Goal: Information Seeking & Learning: Learn about a topic

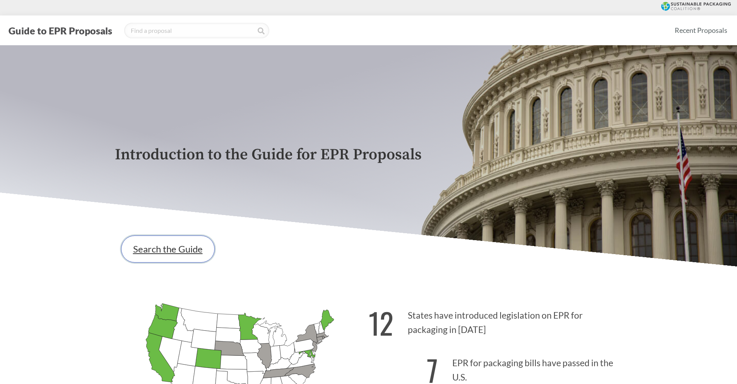
click at [178, 253] on link "Search the Guide" at bounding box center [168, 249] width 94 height 27
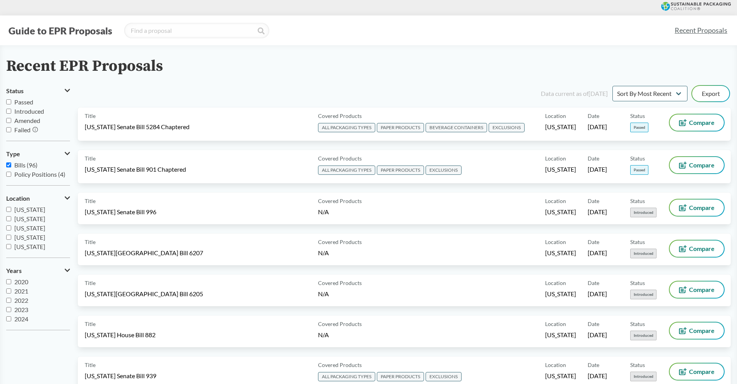
click at [22, 103] on span "Passed" at bounding box center [23, 101] width 19 height 7
click at [11, 103] on input "Passed" at bounding box center [8, 101] width 5 height 5
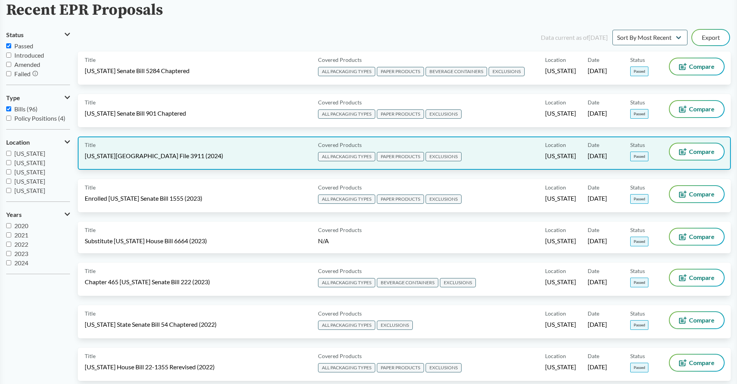
scroll to position [39, 0]
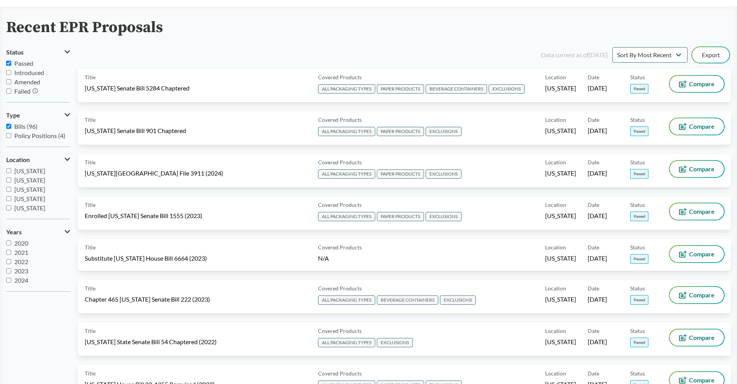
click at [10, 64] on input "Passed" at bounding box center [8, 63] width 5 height 5
checkbox input "false"
click at [10, 81] on input "Amended" at bounding box center [8, 81] width 5 height 5
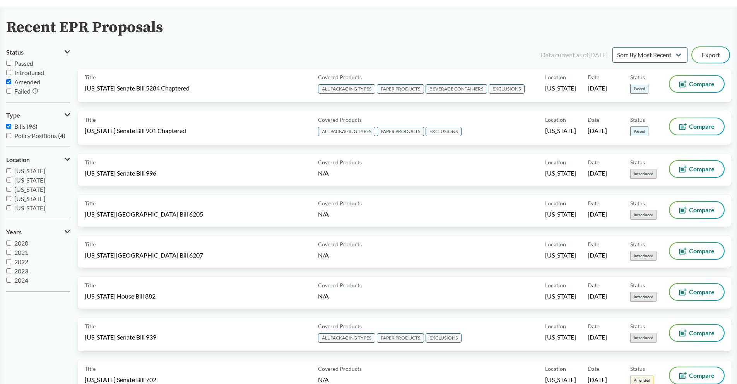
click at [10, 81] on input "Amended" at bounding box center [8, 81] width 5 height 5
checkbox input "false"
click at [31, 204] on span "[US_STATE]" at bounding box center [29, 204] width 31 height 7
click at [11, 204] on input "[US_STATE]" at bounding box center [8, 204] width 5 height 5
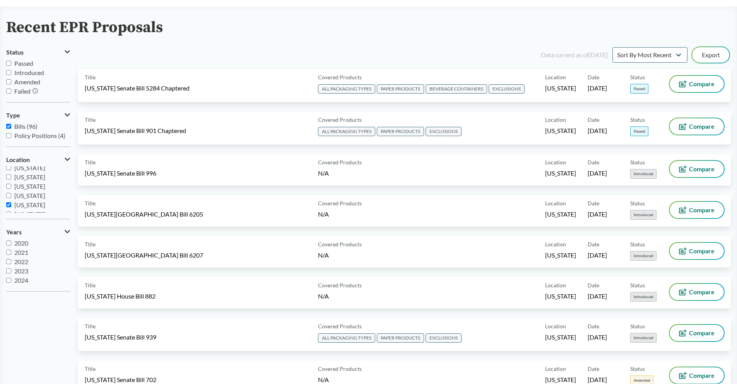
checkbox input "true"
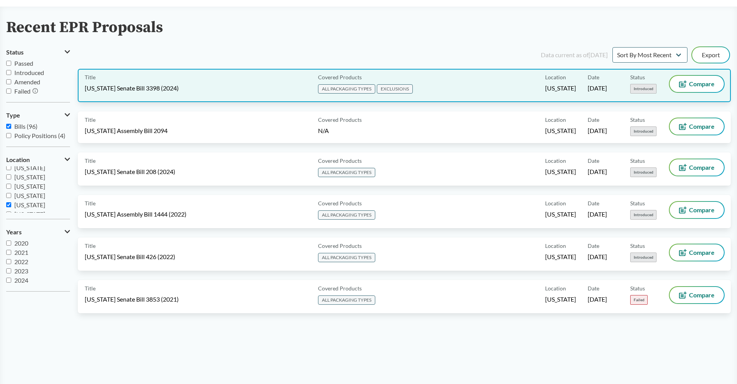
click at [221, 86] on div "Title [US_STATE] Senate Bill 3398 (2024)" at bounding box center [200, 85] width 230 height 19
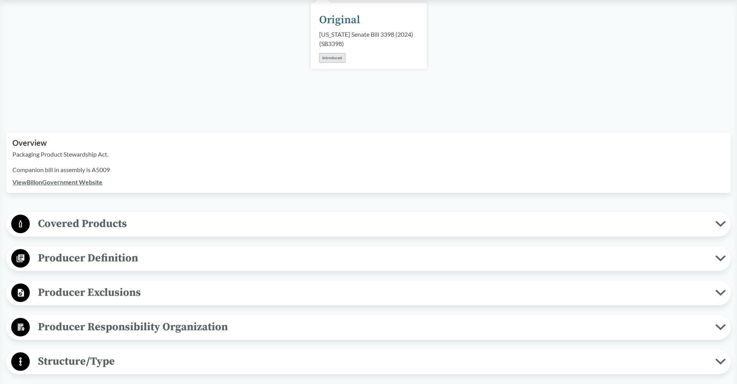
scroll to position [155, 0]
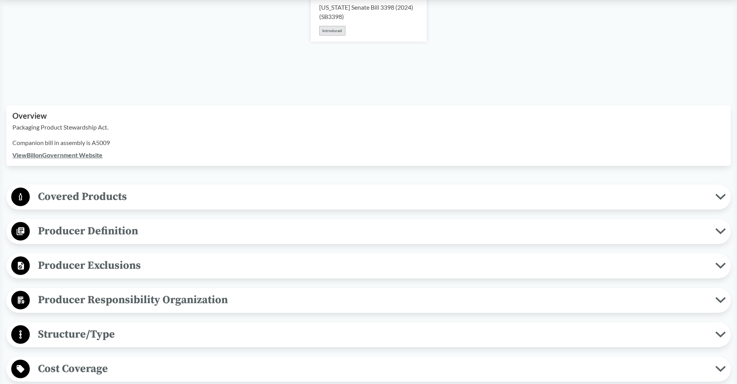
click at [210, 195] on span "Covered Products" at bounding box center [373, 196] width 686 height 17
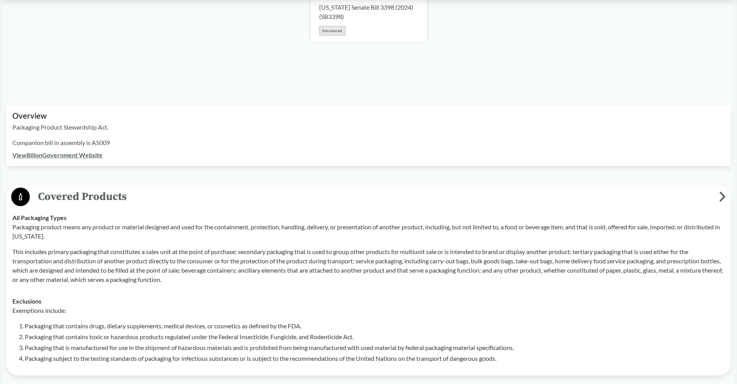
click at [210, 195] on span "Covered Products" at bounding box center [374, 196] width 689 height 17
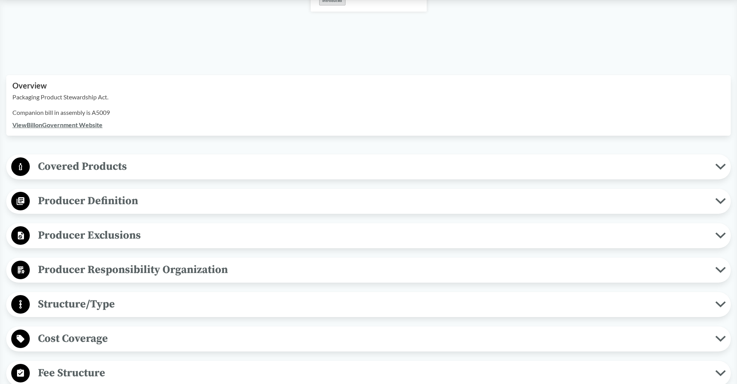
scroll to position [232, 0]
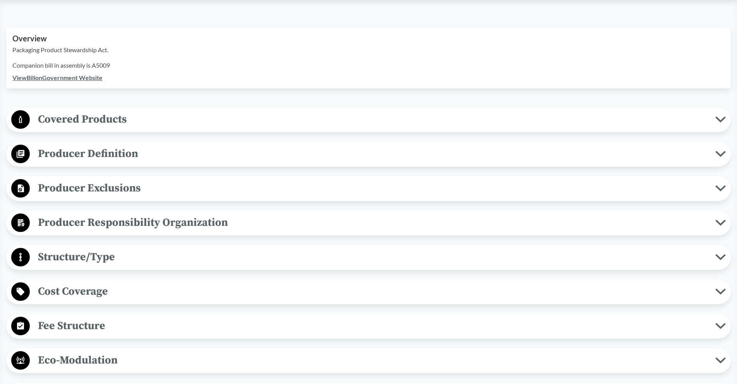
click at [196, 159] on span "Producer Definition" at bounding box center [373, 153] width 686 height 17
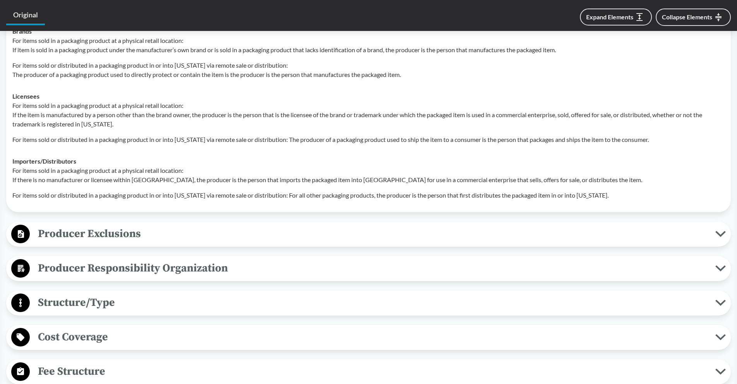
scroll to position [387, 0]
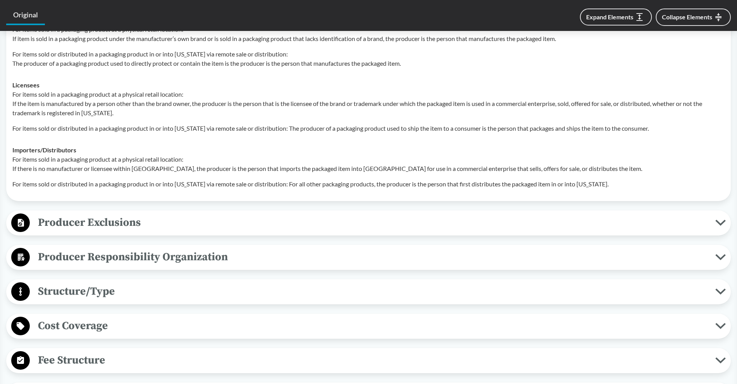
click at [192, 219] on span "Producer Exclusions" at bounding box center [373, 222] width 686 height 17
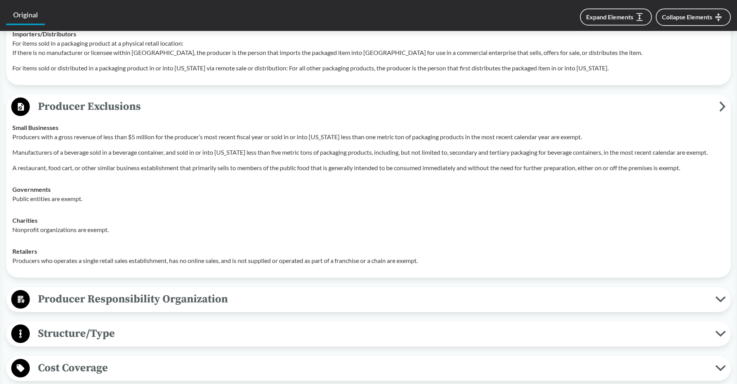
scroll to position [580, 0]
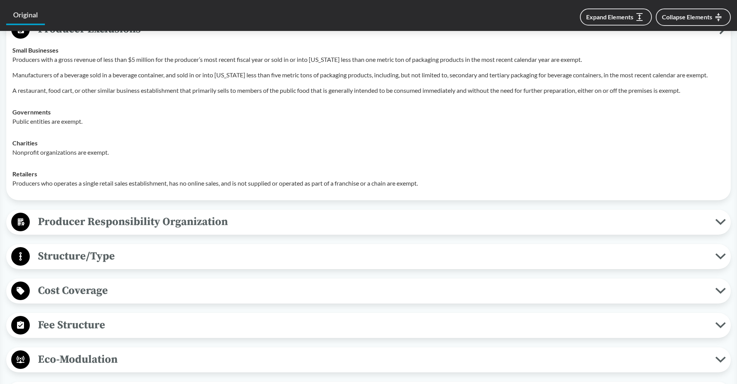
click at [191, 227] on span "Producer Responsibility Organization" at bounding box center [373, 221] width 686 height 17
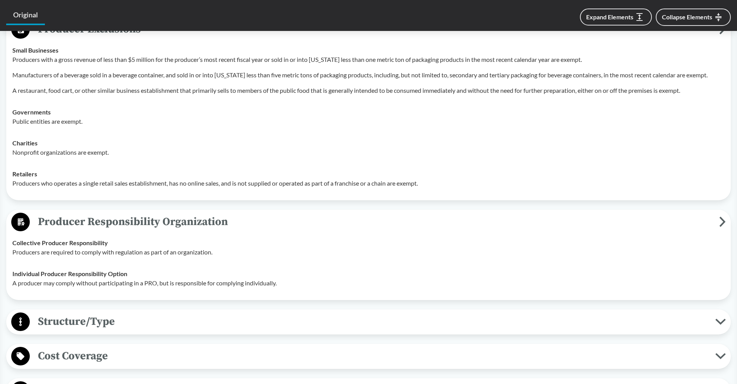
scroll to position [658, 0]
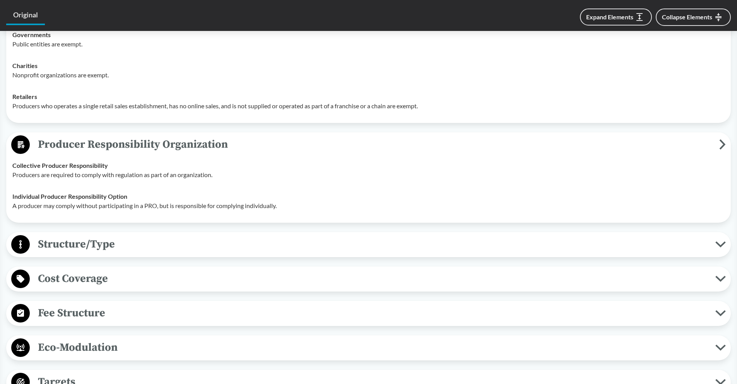
click at [182, 242] on span "Structure/Type" at bounding box center [373, 244] width 686 height 17
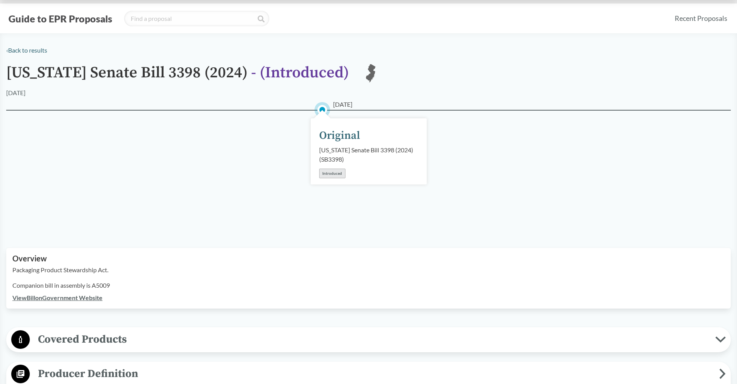
scroll to position [0, 0]
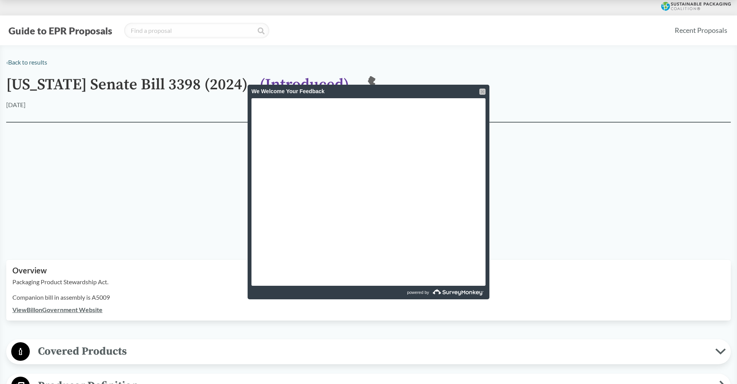
click at [483, 90] on div at bounding box center [482, 92] width 6 height 6
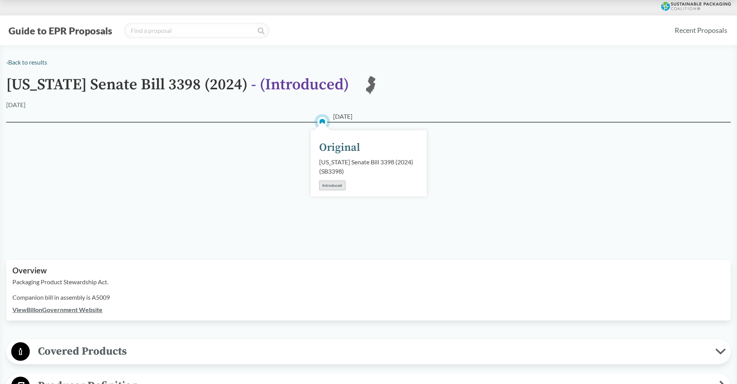
click at [181, 84] on h1 "[US_STATE] Senate Bill 3398 (2024) - ( Introduced )" at bounding box center [177, 88] width 343 height 24
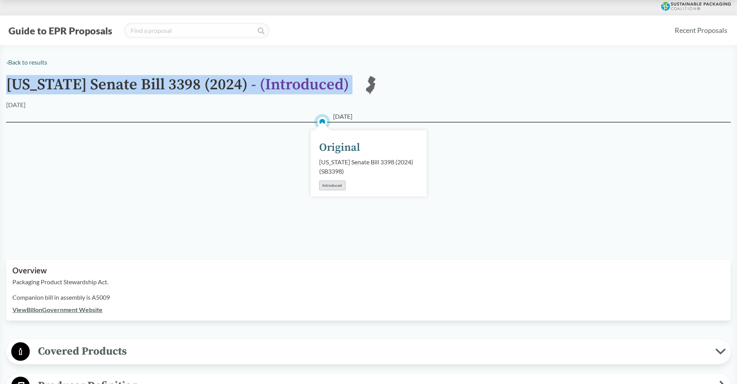
click at [181, 84] on h1 "[US_STATE] Senate Bill 3398 (2024) - ( Introduced )" at bounding box center [177, 88] width 343 height 24
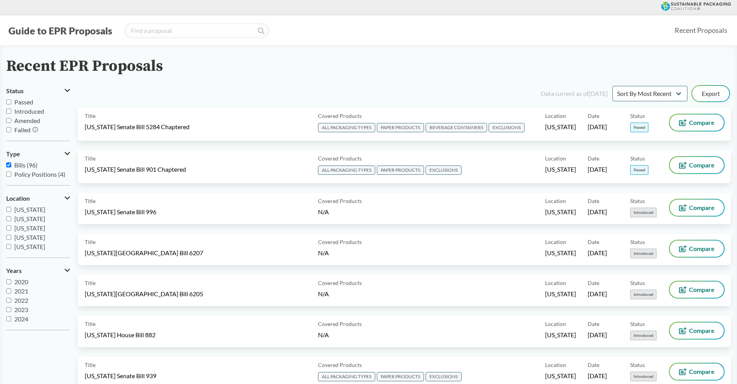
click at [22, 101] on span "Passed" at bounding box center [23, 101] width 19 height 7
click at [11, 101] on input "Passed" at bounding box center [8, 101] width 5 height 5
checkbox input "true"
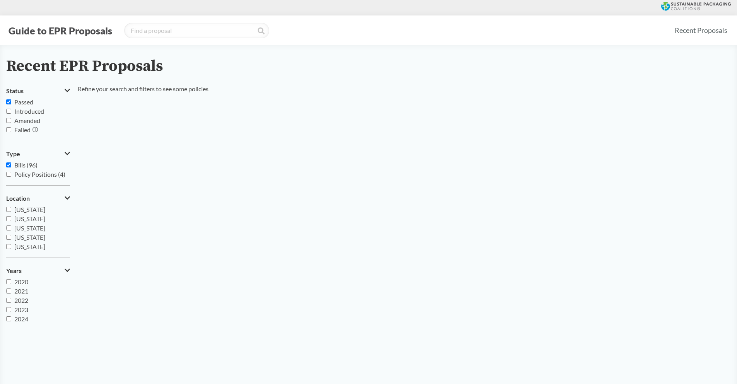
click at [9, 164] on input "Bills (96)" at bounding box center [8, 164] width 5 height 5
checkbox input "false"
click at [10, 102] on input "Passed" at bounding box center [8, 101] width 5 height 5
checkbox input "false"
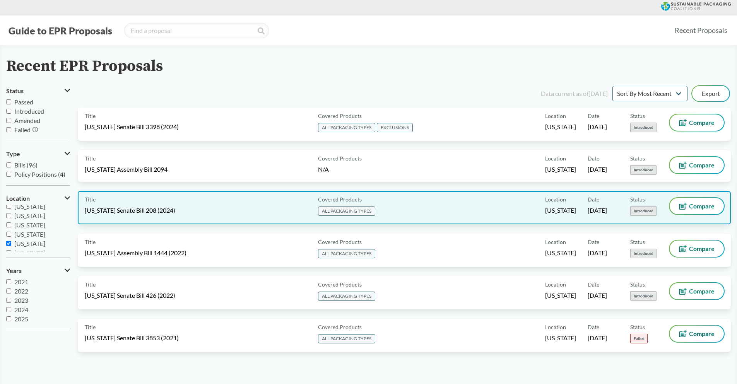
click at [238, 210] on div "Title [US_STATE] Senate Bill 208 (2024)" at bounding box center [200, 207] width 230 height 19
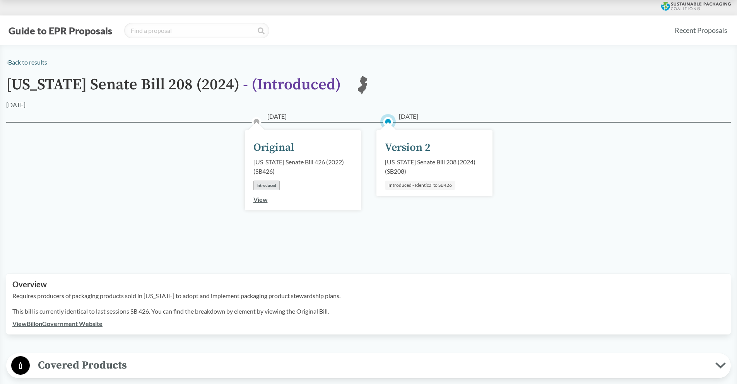
scroll to position [181, 0]
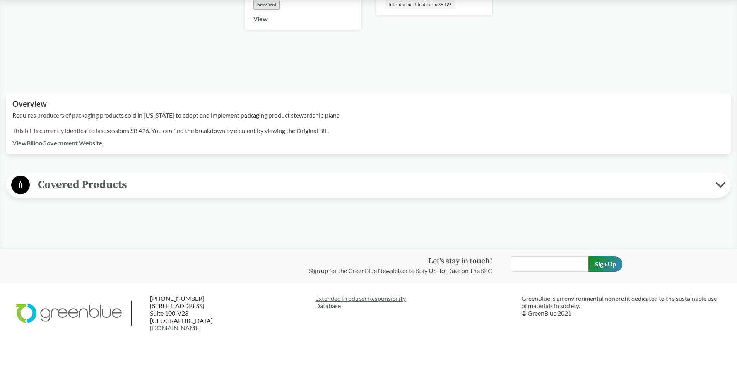
click at [159, 193] on span "Covered Products" at bounding box center [373, 184] width 686 height 17
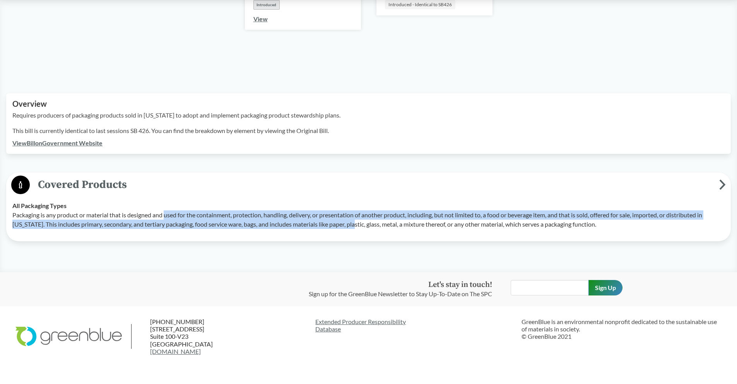
drag, startPoint x: 165, startPoint y: 214, endPoint x: 363, endPoint y: 228, distance: 197.9
click at [363, 228] on p "Packaging is any product or material that is designed and used for the containm…" at bounding box center [368, 219] width 712 height 19
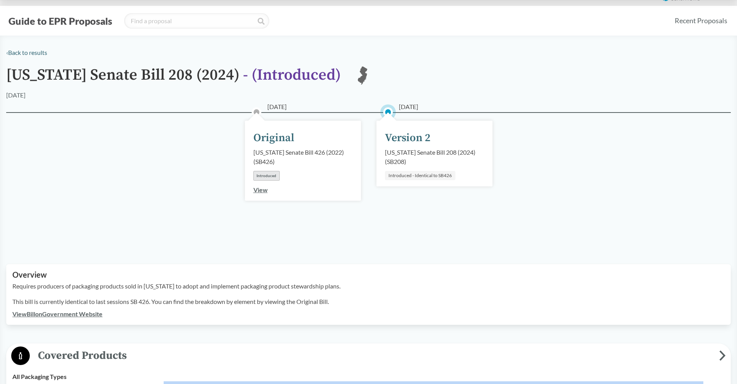
scroll to position [0, 0]
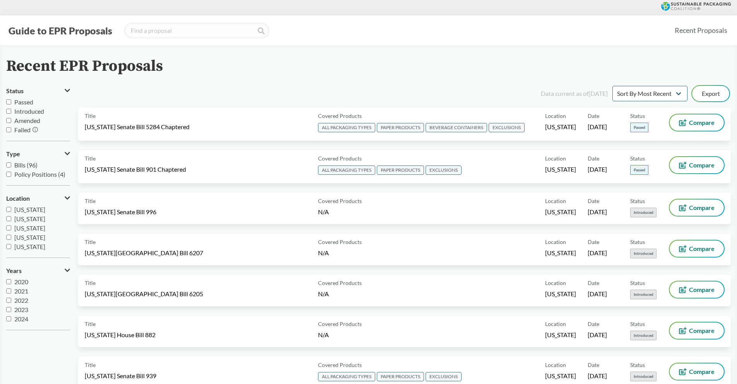
drag, startPoint x: 46, startPoint y: 226, endPoint x: 51, endPoint y: 63, distance: 163.0
click at [12, 244] on label "[US_STATE]" at bounding box center [38, 243] width 64 height 9
click at [11, 244] on input "[US_STATE]" at bounding box center [8, 243] width 5 height 5
click at [9, 243] on input "[US_STATE]" at bounding box center [8, 243] width 5 height 5
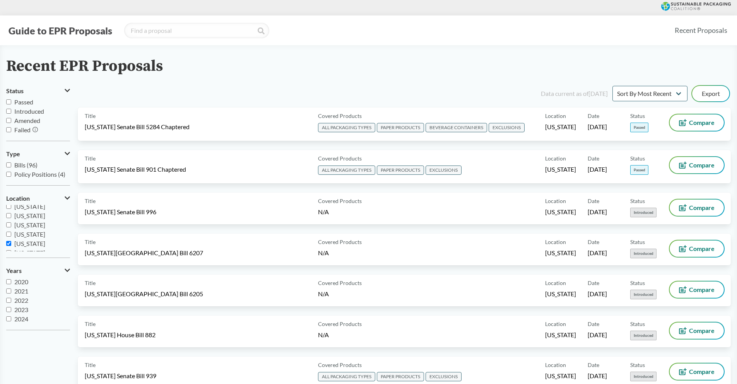
checkbox input "true"
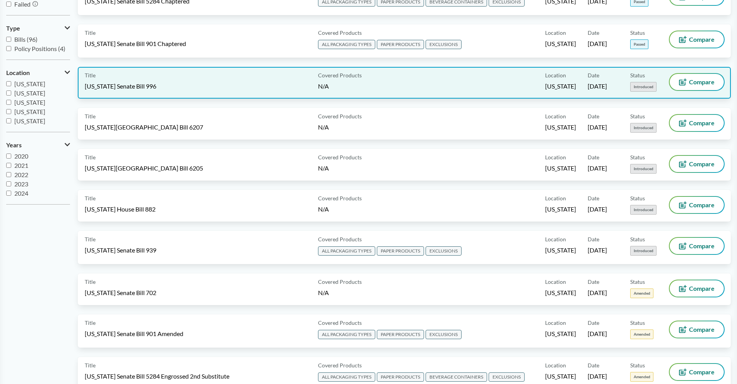
scroll to position [0, 0]
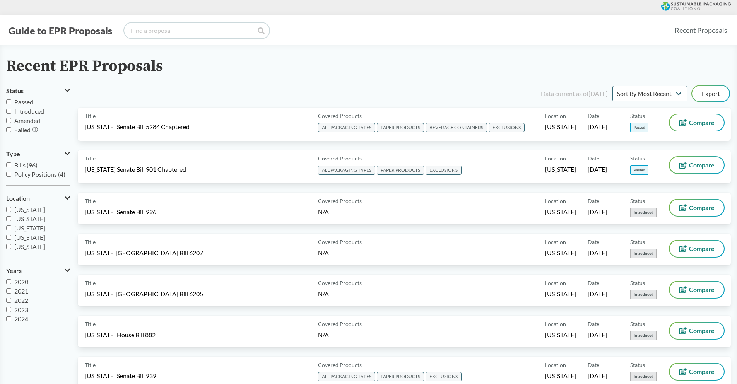
click at [159, 32] on input "search" at bounding box center [196, 30] width 145 height 15
click at [8, 161] on label "Bills (96)" at bounding box center [38, 165] width 64 height 9
click at [8, 162] on input "Bills (96)" at bounding box center [8, 164] width 5 height 5
checkbox input "false"
click at [188, 35] on input "search" at bounding box center [196, 30] width 145 height 15
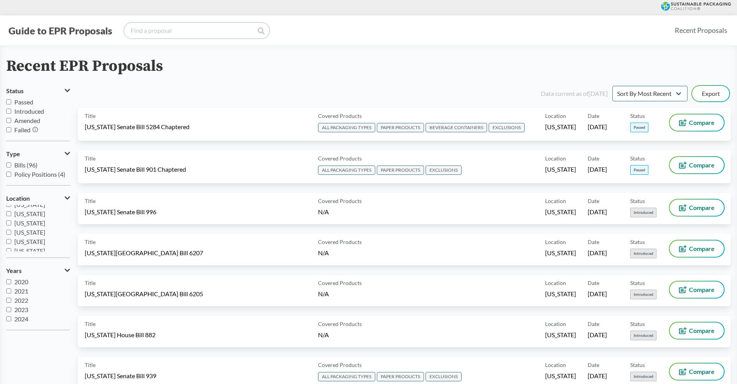
scroll to position [90, 0]
click at [29, 232] on span "[US_STATE]" at bounding box center [29, 230] width 31 height 7
click at [11, 232] on input "[US_STATE]" at bounding box center [8, 231] width 5 height 5
checkbox input "true"
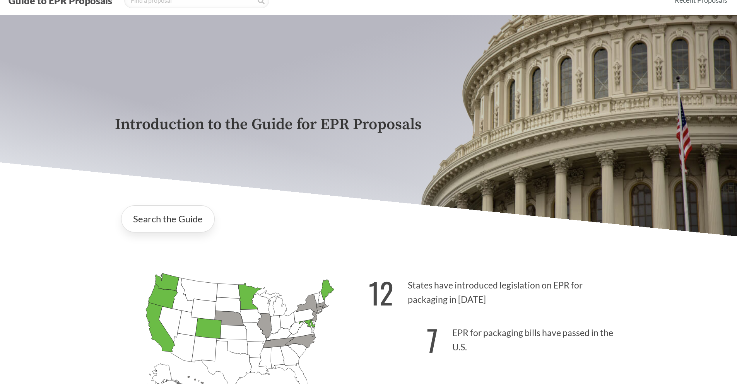
scroll to position [116, 0]
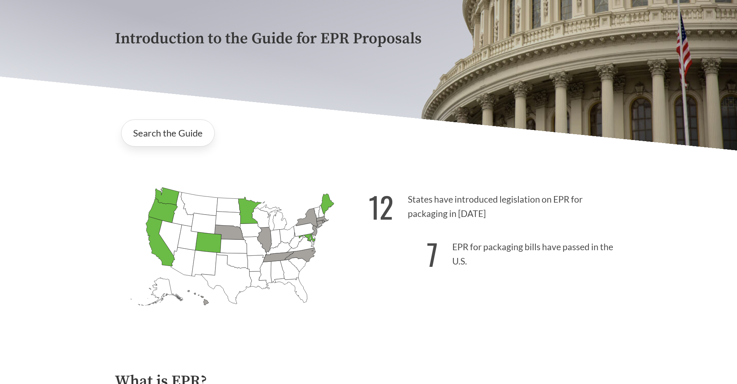
click at [315, 234] on icon "[US_STATE] Introduced: 1" at bounding box center [314, 231] width 5 height 11
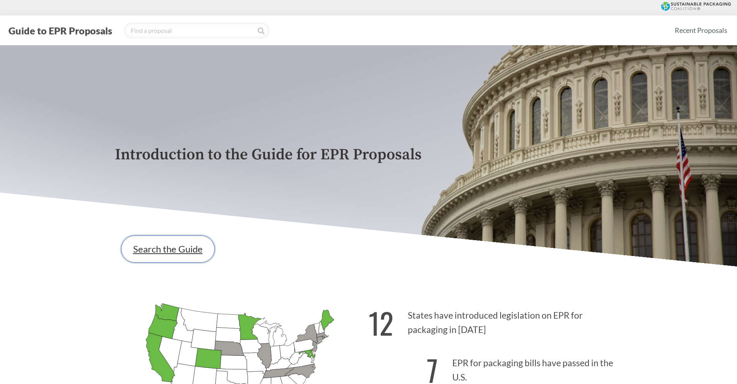
click at [163, 250] on link "Search the Guide" at bounding box center [168, 249] width 94 height 27
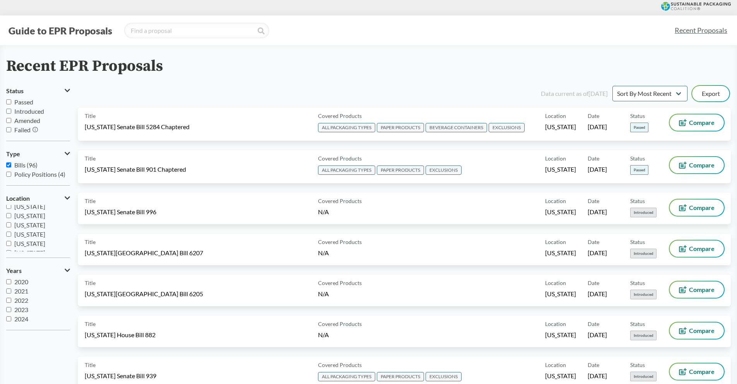
scroll to position [116, 0]
click at [10, 109] on input "Introduced" at bounding box center [8, 111] width 5 height 5
checkbox input "true"
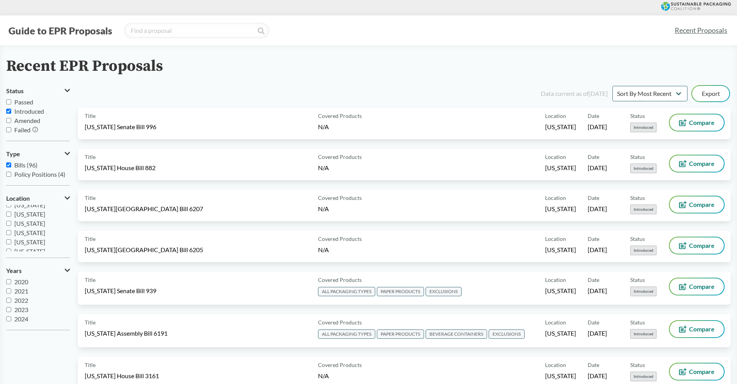
click at [9, 166] on input "Bills (96)" at bounding box center [8, 164] width 5 height 5
checkbox input "false"
click at [29, 244] on span "[US_STATE]" at bounding box center [29, 243] width 31 height 7
click at [11, 244] on input "[US_STATE]" at bounding box center [8, 243] width 5 height 5
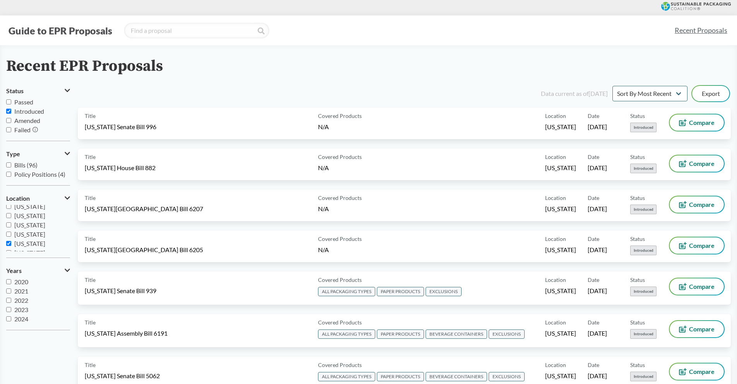
checkbox input "true"
